Goal: Information Seeking & Learning: Learn about a topic

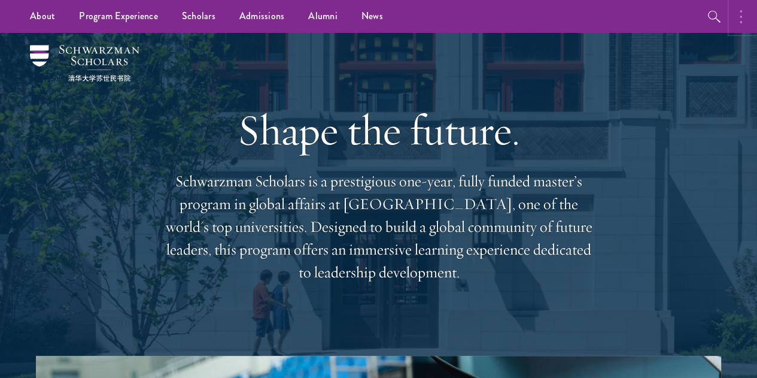
click at [742, 19] on icon "button" at bounding box center [741, 17] width 2 height 14
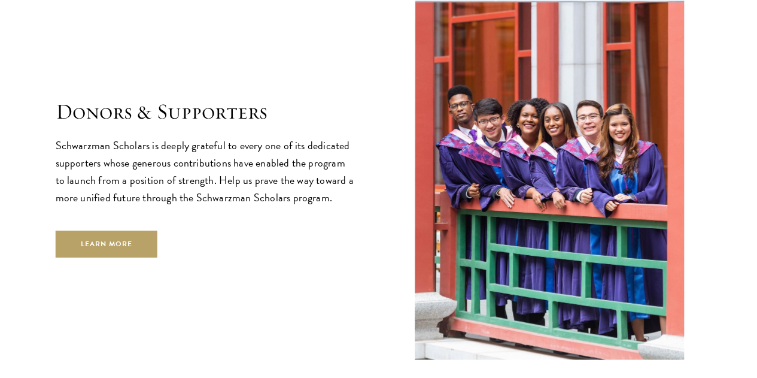
scroll to position [3541, 0]
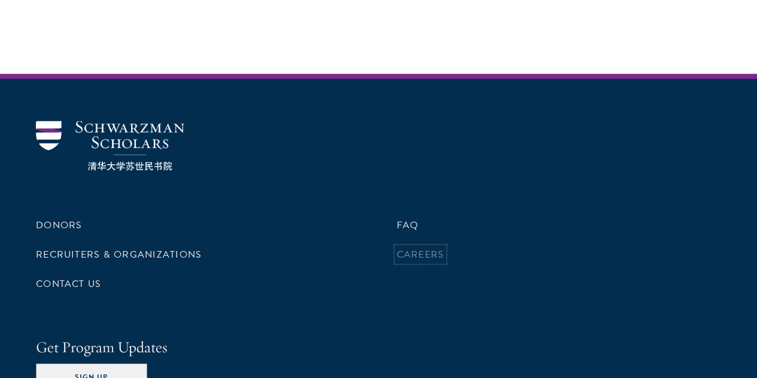
click at [402, 247] on link "Careers" at bounding box center [421, 254] width 48 height 14
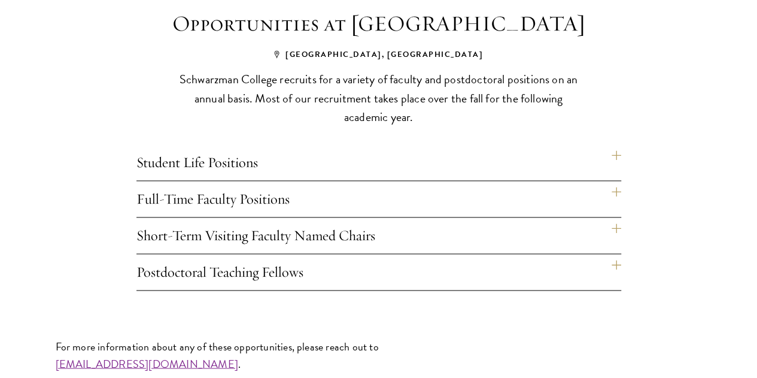
scroll to position [958, 0]
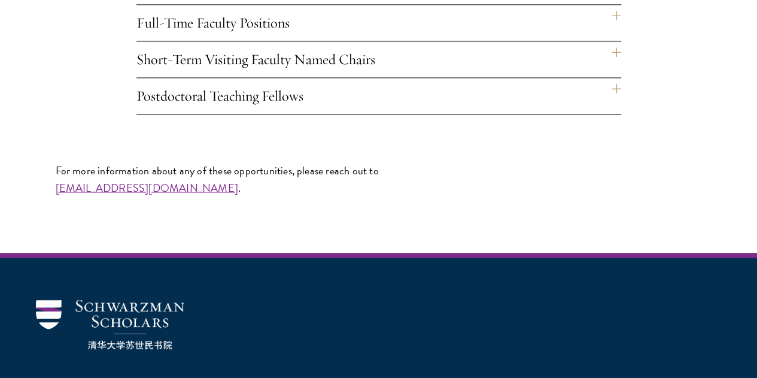
click at [269, 41] on h4 "Full-Time Faculty Positions" at bounding box center [378, 23] width 485 height 36
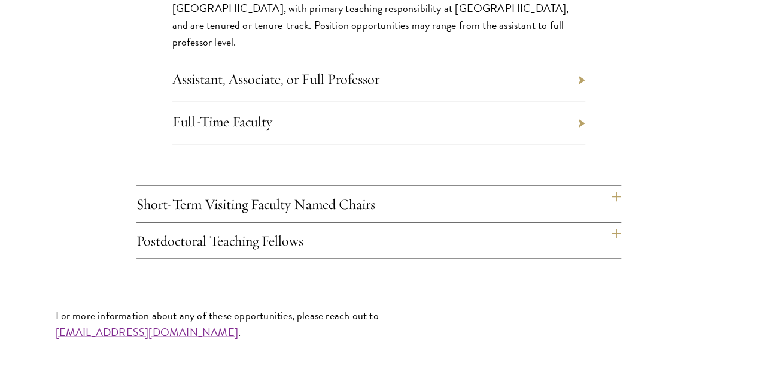
scroll to position [1137, 0]
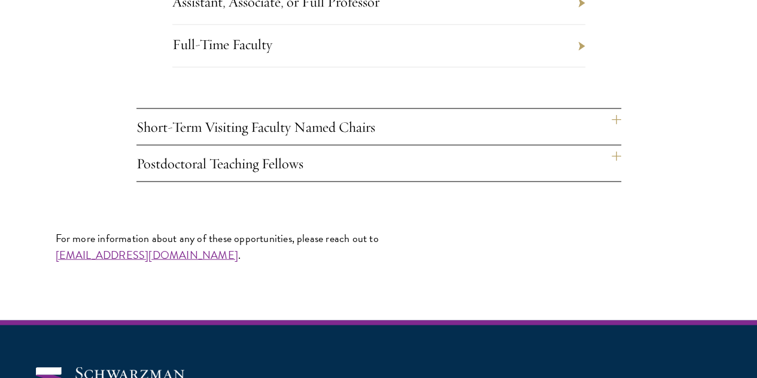
click at [576, 25] on li "Assistant, Associate, or Full Professor" at bounding box center [378, 4] width 413 height 42
click at [356, 11] on link "Assistant, Associate, or Full Professor" at bounding box center [275, 2] width 207 height 18
click at [244, 53] on link "Full-Time Faculty" at bounding box center [222, 44] width 100 height 18
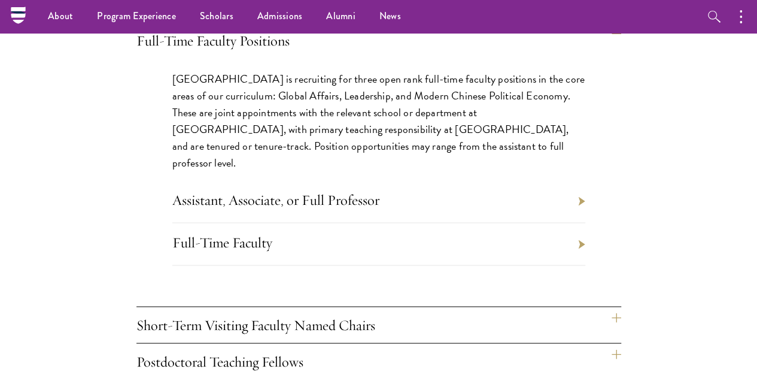
scroll to position [898, 0]
